Goal: Transaction & Acquisition: Purchase product/service

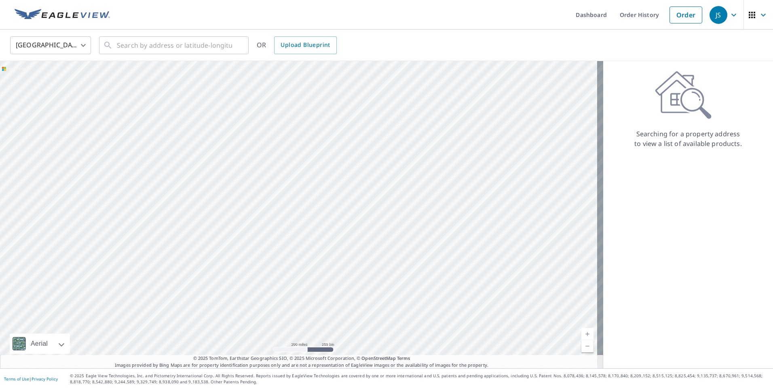
click at [84, 46] on body "JS JS Dashboard Order History Order JS United States US ​ ​ OR Upload Blueprint…" at bounding box center [386, 194] width 773 height 389
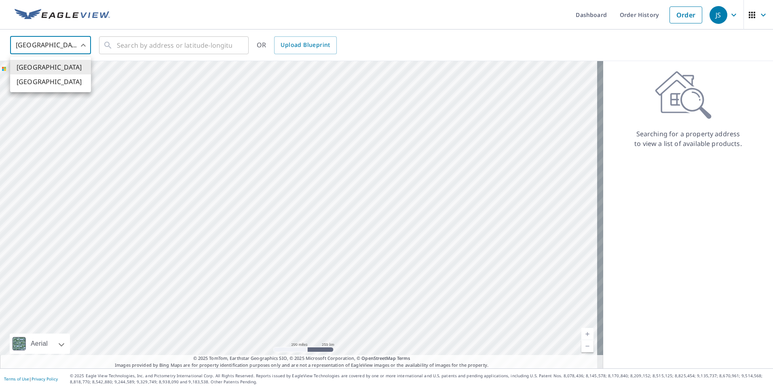
click at [68, 63] on li "[GEOGRAPHIC_DATA]" at bounding box center [50, 67] width 81 height 15
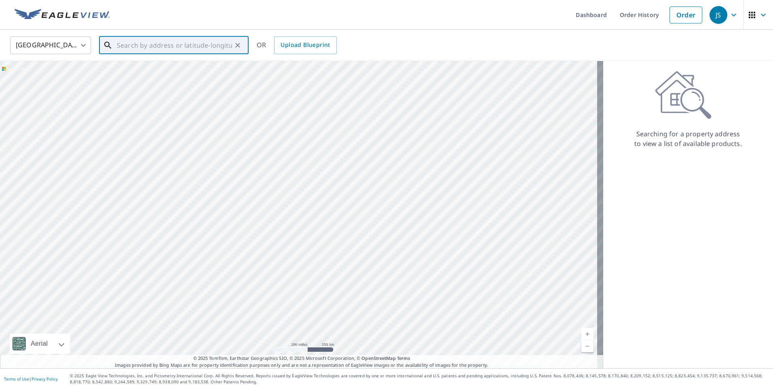
click at [127, 44] on input "text" at bounding box center [174, 45] width 115 height 23
click at [162, 78] on p "[GEOGRAPHIC_DATA], [GEOGRAPHIC_DATA] 28147" at bounding box center [178, 82] width 127 height 16
type input "[STREET_ADDRESS]"
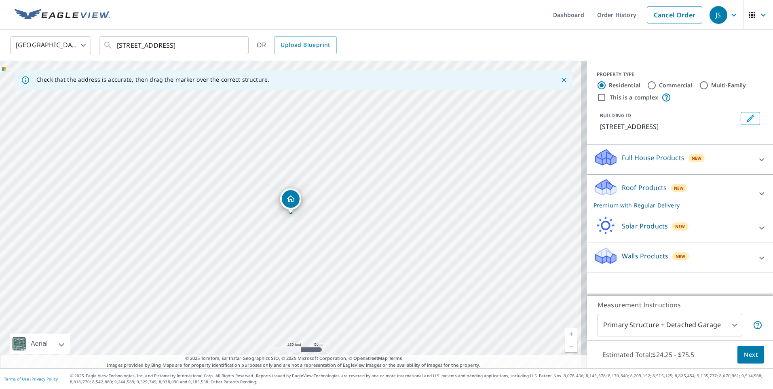
click at [567, 334] on link "Current Level 17, Zoom In" at bounding box center [571, 334] width 12 height 12
click at [567, 334] on link "Current Level 18, Zoom In" at bounding box center [571, 334] width 12 height 12
click at [745, 350] on span "Next" at bounding box center [751, 355] width 14 height 10
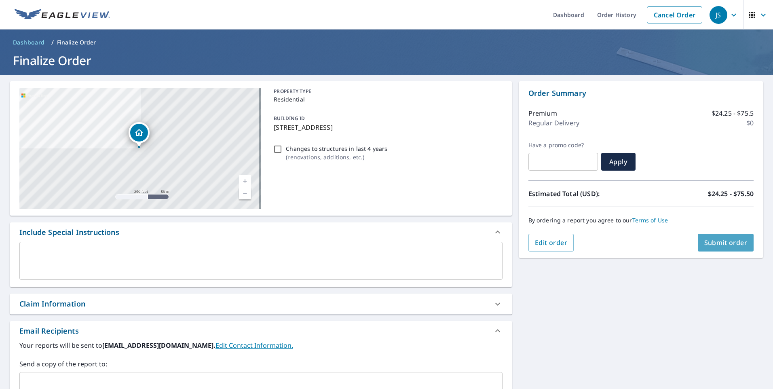
click at [725, 243] on span "Submit order" at bounding box center [726, 242] width 43 height 9
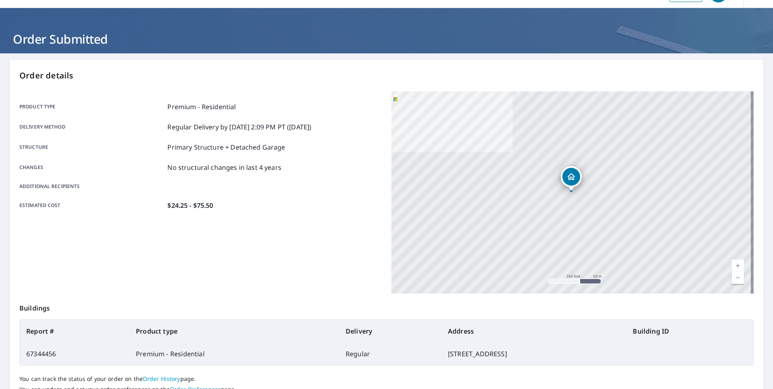
scroll to position [87, 0]
